Goal: Information Seeking & Learning: Learn about a topic

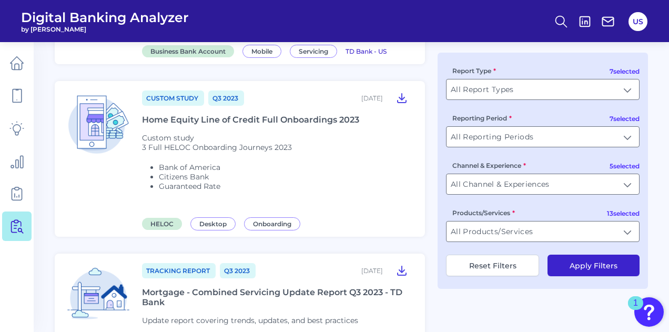
scroll to position [800, 0]
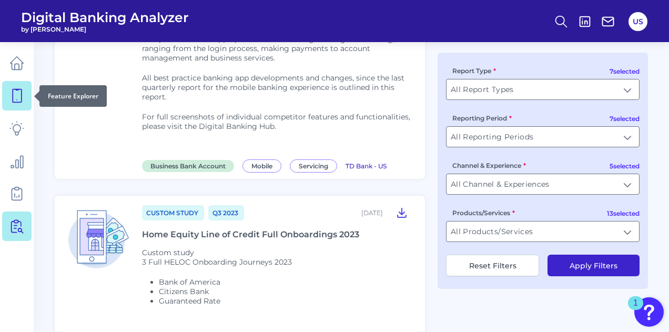
click at [15, 102] on icon at bounding box center [16, 95] width 15 height 15
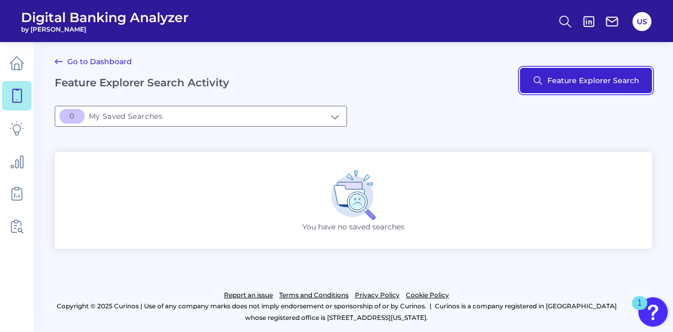
click at [553, 79] on button "Feature Explorer Search" at bounding box center [586, 80] width 132 height 25
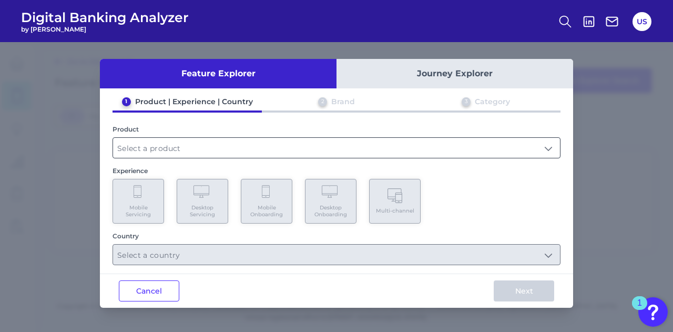
click at [191, 148] on input "text" at bounding box center [336, 148] width 447 height 20
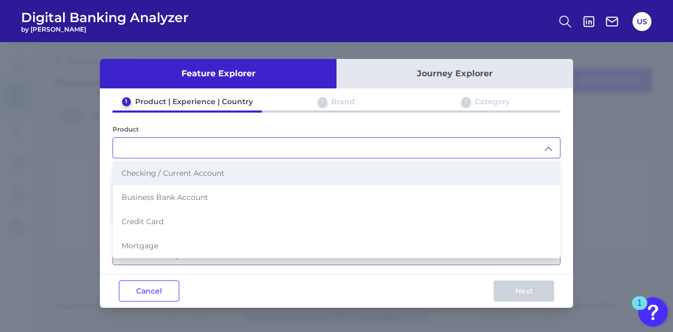
click at [188, 176] on li "Checking / Current Account" at bounding box center [336, 173] width 447 height 24
type input "Checking / Current Account"
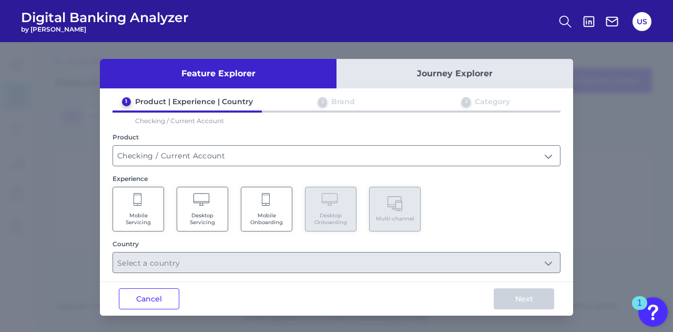
click at [206, 210] on Servicing "Desktop Servicing" at bounding box center [203, 209] width 52 height 45
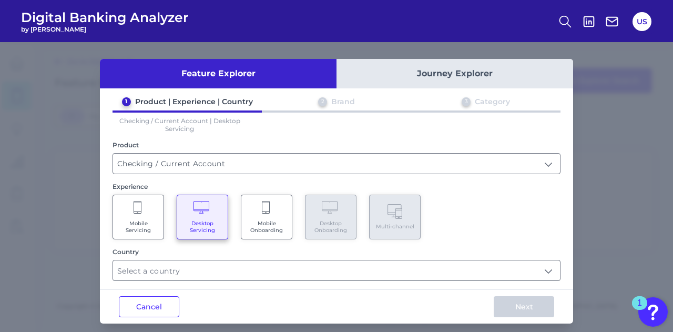
scroll to position [5, 0]
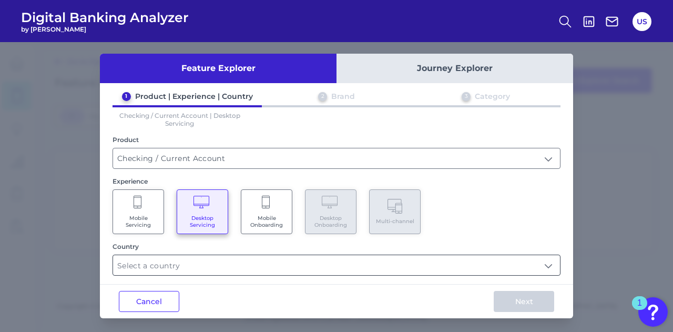
click at [195, 264] on input "text" at bounding box center [336, 265] width 447 height 20
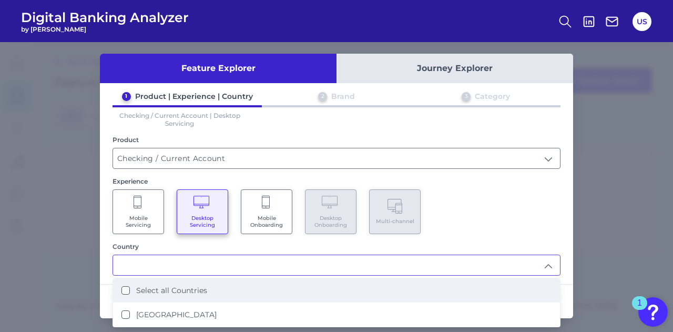
click at [189, 291] on label "Select all Countries" at bounding box center [171, 290] width 71 height 9
type input "Select all Countries"
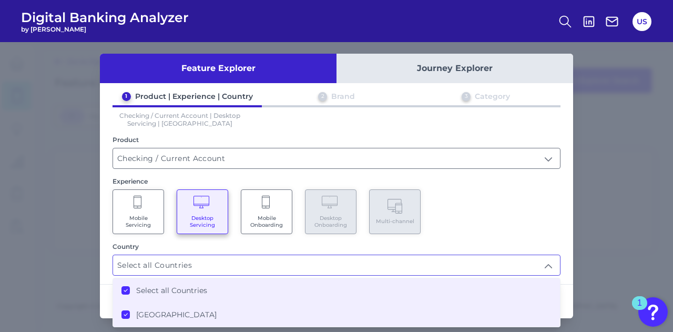
click at [594, 295] on div "Feature Explorer Journey Explorer 1 Product | Experience | Country 2 Brand 3 Ca…" at bounding box center [336, 187] width 673 height 290
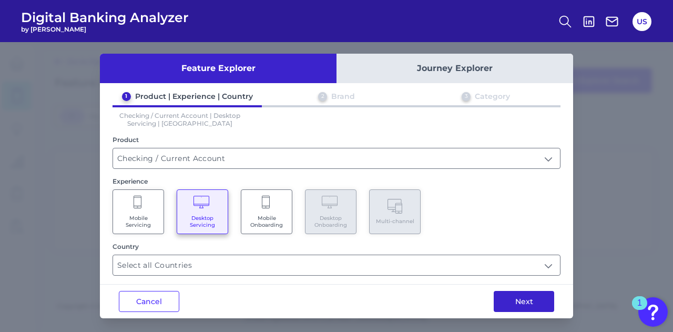
click at [514, 300] on button "Next" at bounding box center [524, 301] width 60 height 21
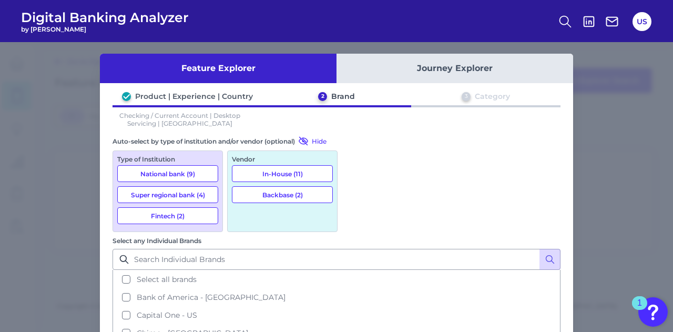
scroll to position [0, 0]
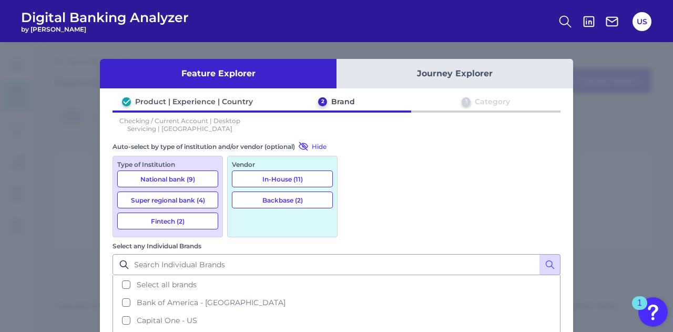
click at [203, 178] on button "National bank (9)" at bounding box center [167, 178] width 101 height 17
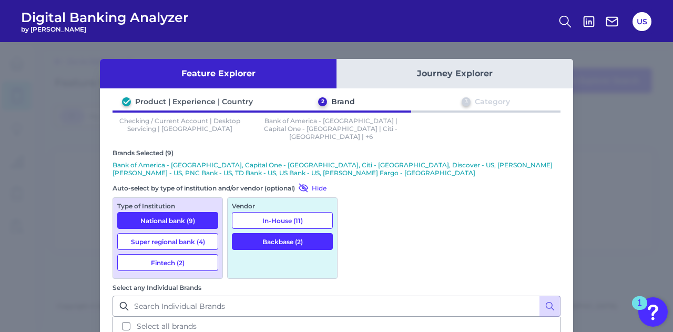
click at [186, 233] on button "Super regional bank (4)" at bounding box center [167, 241] width 101 height 17
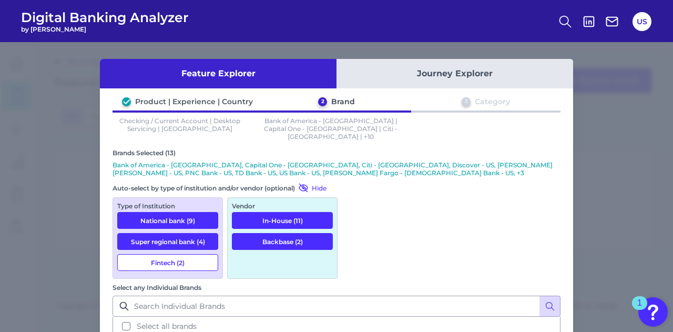
click at [181, 254] on button "Fintech (2)" at bounding box center [167, 262] width 101 height 17
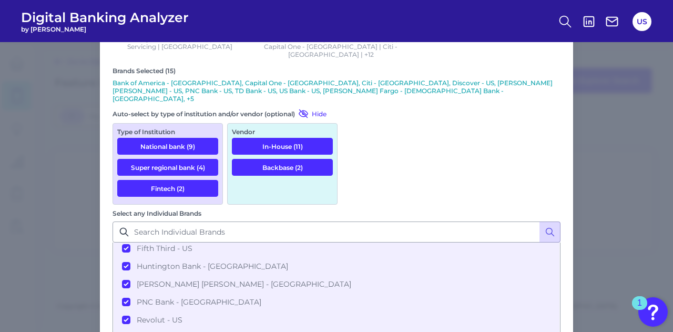
scroll to position [92, 0]
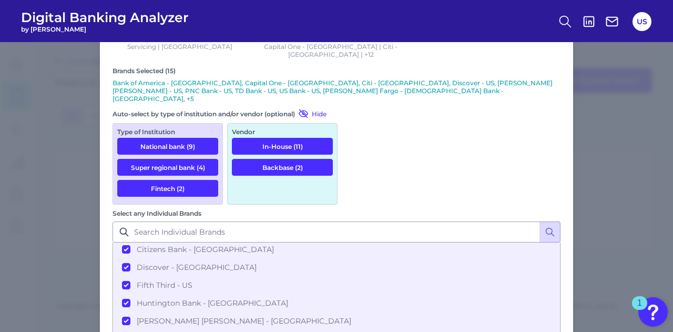
click at [179, 138] on button "National bank (9)" at bounding box center [167, 146] width 101 height 17
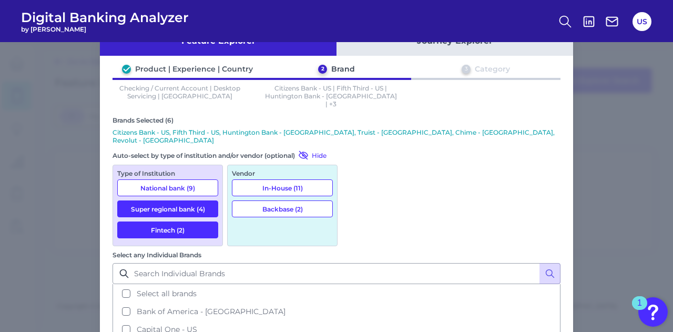
scroll to position [29, 0]
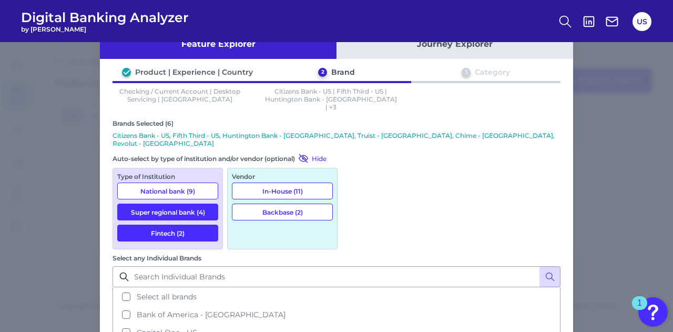
click at [164, 204] on button "Super regional bank (4)" at bounding box center [167, 212] width 101 height 17
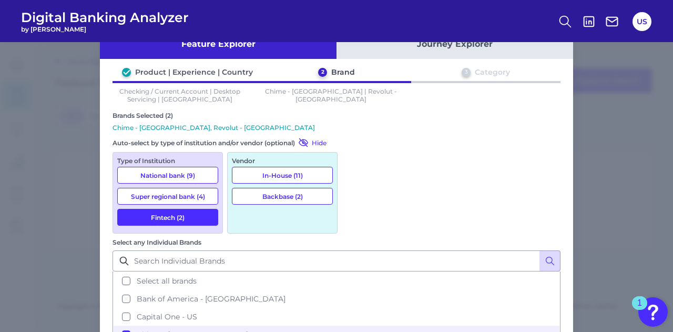
click at [165, 213] on button "Fintech (2)" at bounding box center [167, 217] width 101 height 17
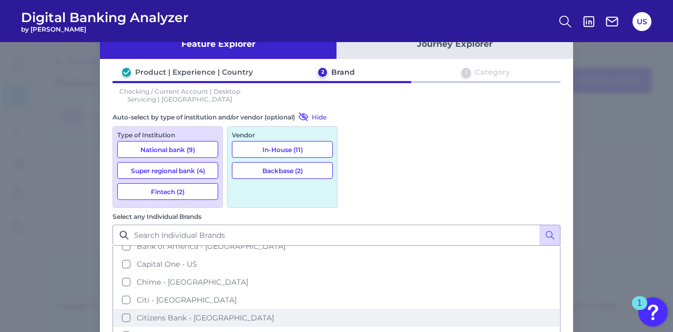
scroll to position [27, 0]
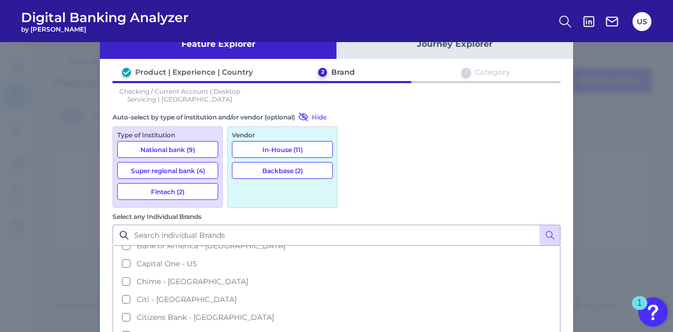
click at [152, 183] on button "Fintech (2)" at bounding box center [167, 191] width 101 height 17
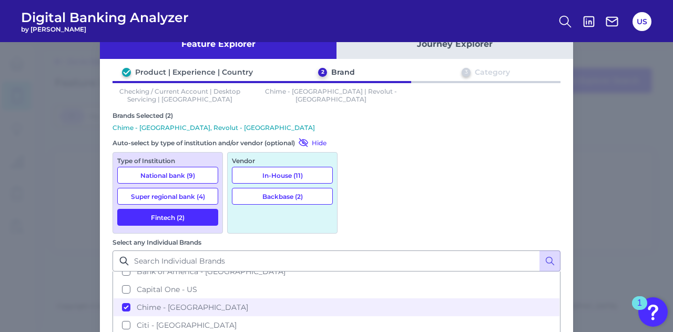
click at [157, 188] on button "Super regional bank (4)" at bounding box center [167, 196] width 101 height 17
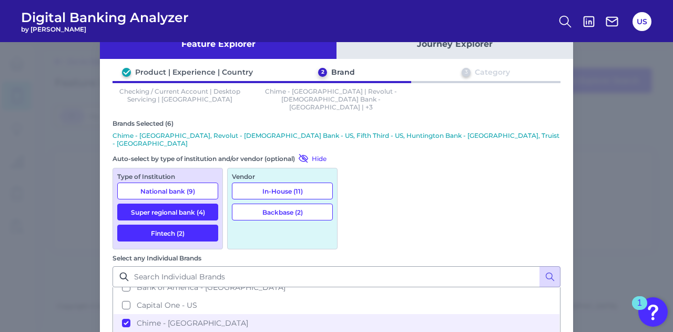
click at [161, 183] on button "National bank (9)" at bounding box center [167, 191] width 101 height 17
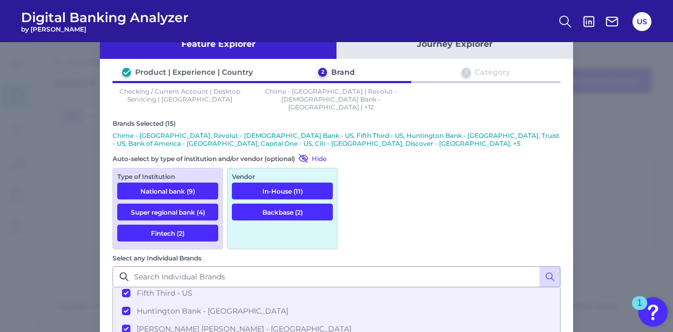
scroll to position [82, 0]
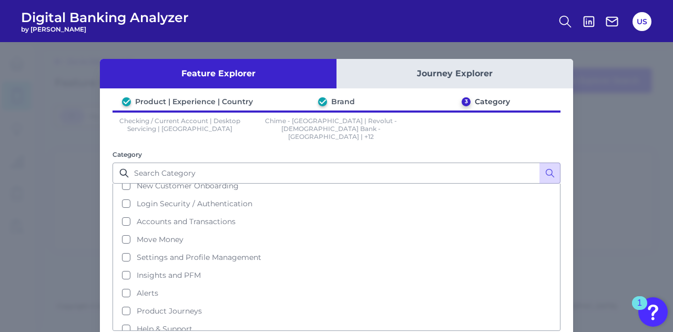
scroll to position [0, 0]
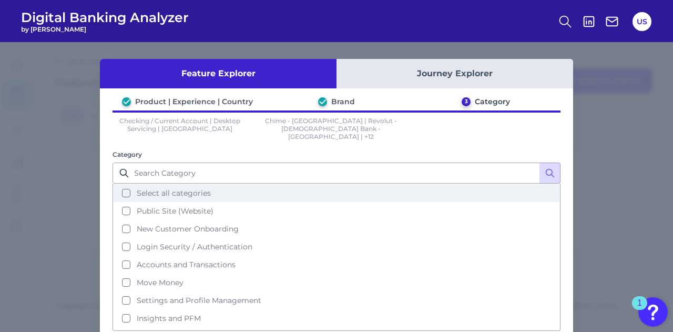
click at [263, 184] on button "Select all categories" at bounding box center [337, 193] width 446 height 18
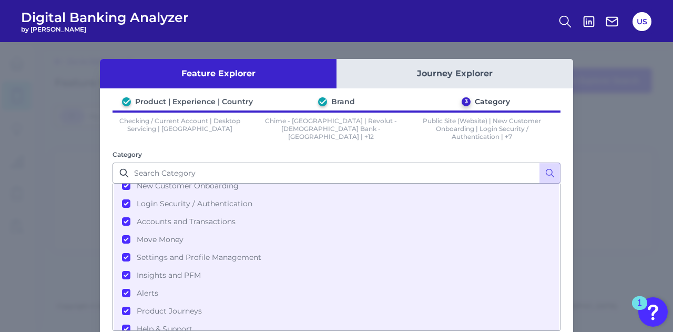
scroll to position [56, 0]
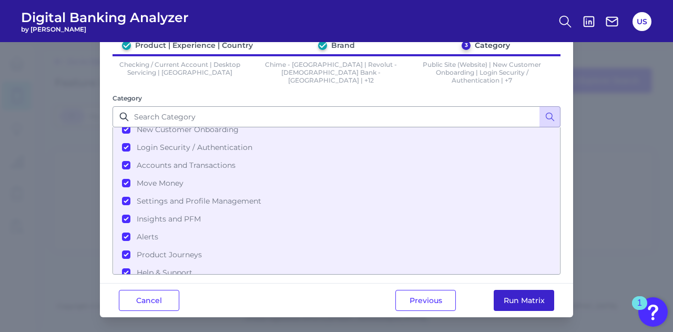
click at [510, 298] on button "Run Matrix" at bounding box center [524, 300] width 60 height 21
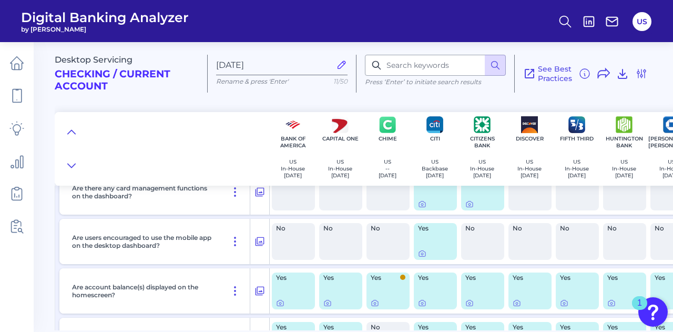
scroll to position [1857, 0]
click at [627, 75] on icon at bounding box center [623, 73] width 13 height 13
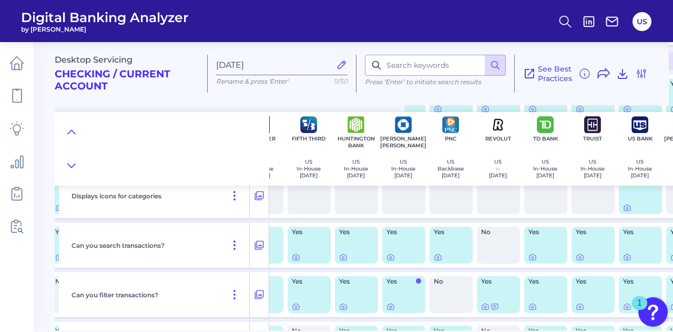
scroll to position [3650, 268]
